Goal: Navigation & Orientation: Find specific page/section

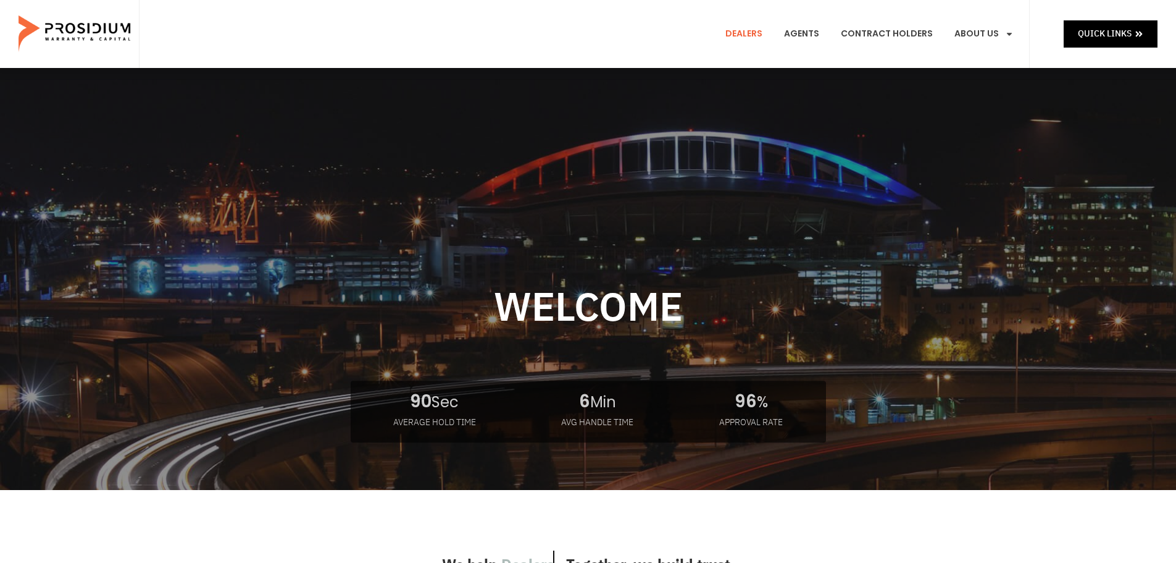
click at [740, 34] on link "Dealers" at bounding box center [744, 34] width 56 height 46
click at [747, 32] on link "Dealers" at bounding box center [744, 34] width 56 height 46
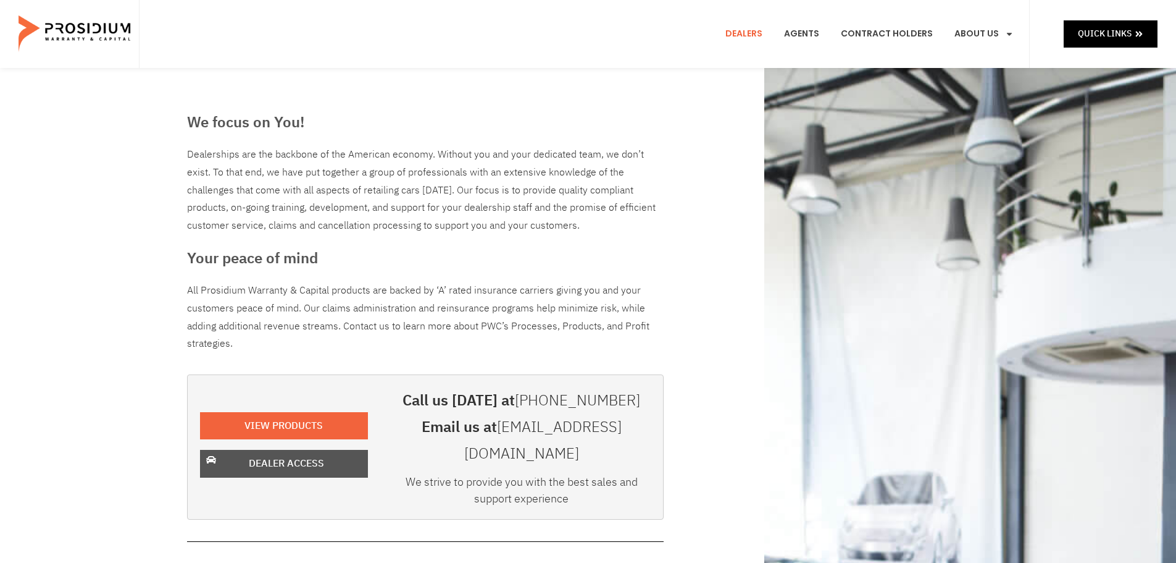
click at [279, 454] on span "Dealer Access" at bounding box center [286, 463] width 75 height 18
